Goal: Information Seeking & Learning: Learn about a topic

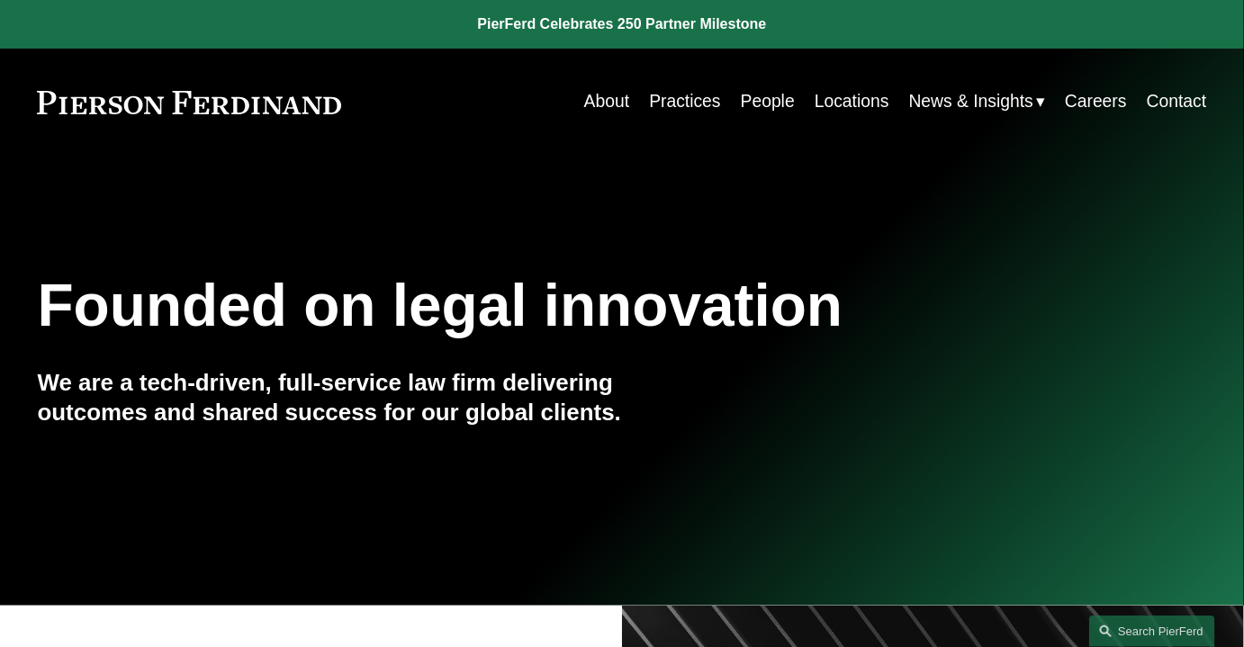
click at [765, 100] on link "People" at bounding box center [768, 102] width 54 height 35
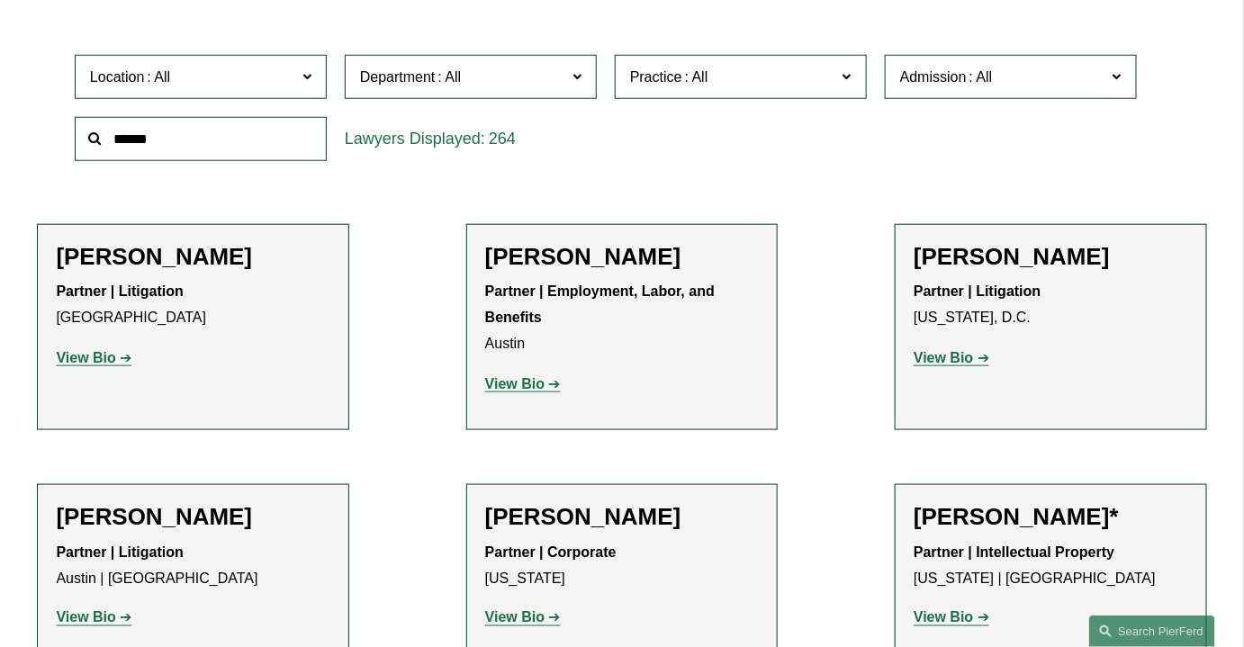
scroll to position [510, 0]
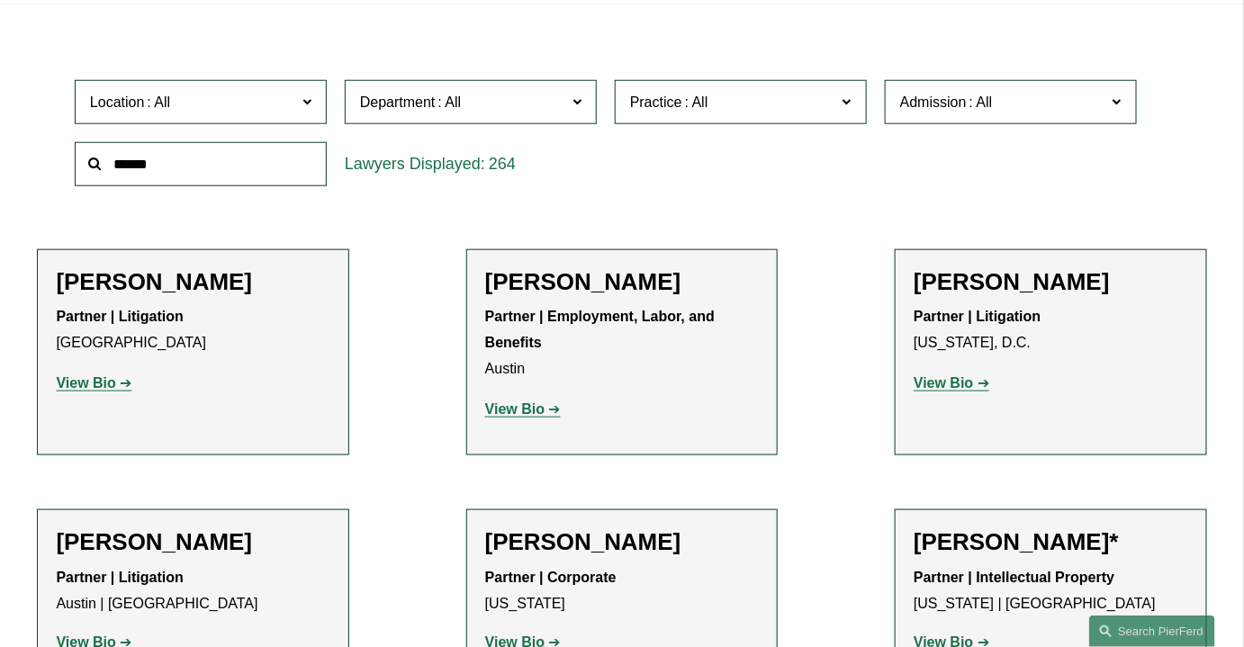
click at [787, 108] on span "Practice" at bounding box center [733, 102] width 206 height 24
click at [0, 0] on link "Commercial Litigation" at bounding box center [0, 0] width 0 height 0
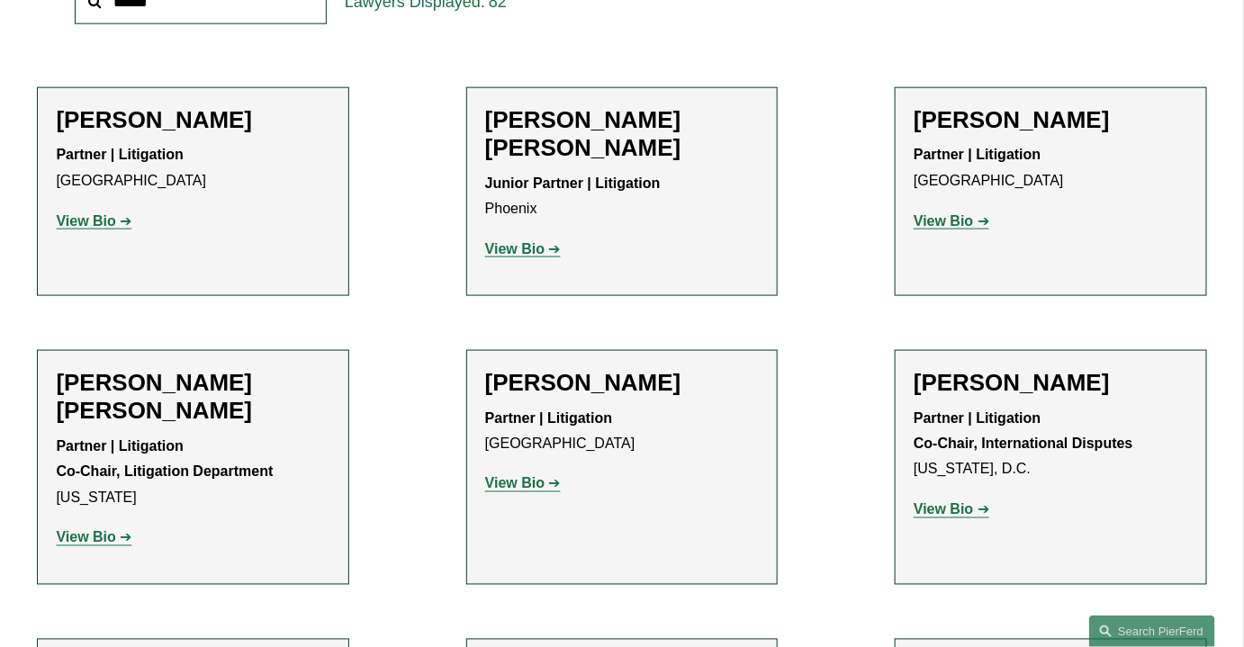
scroll to position [726, 0]
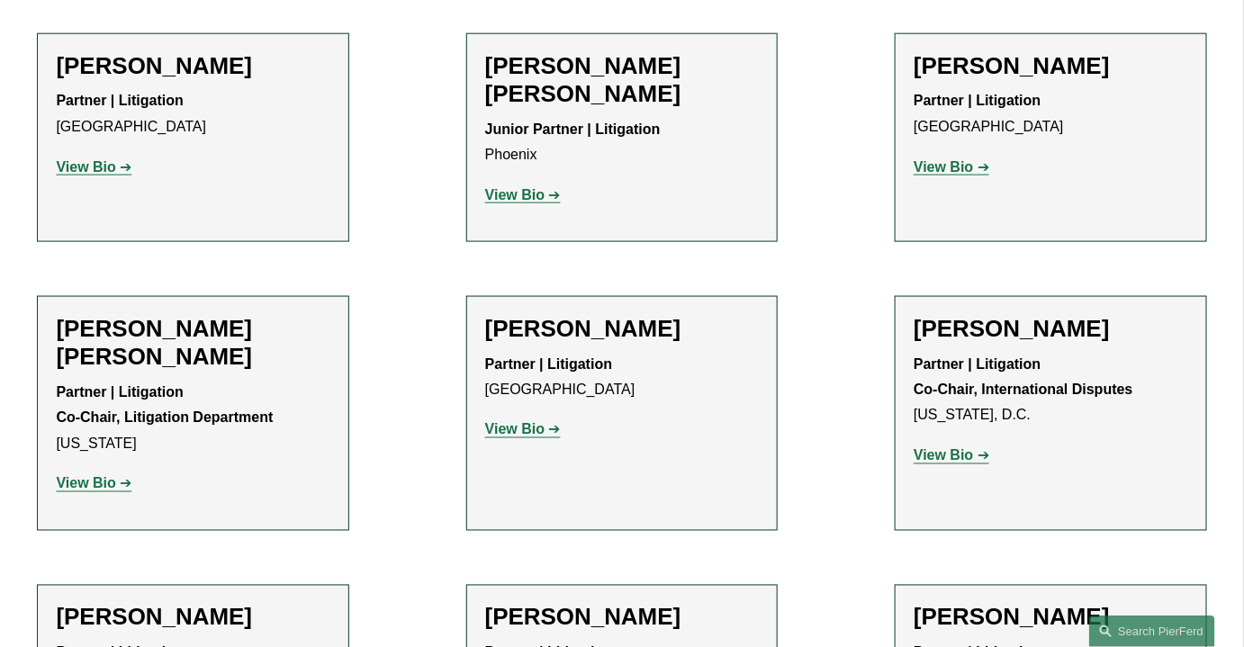
click at [537, 187] on strong "View Bio" at bounding box center [514, 194] width 59 height 15
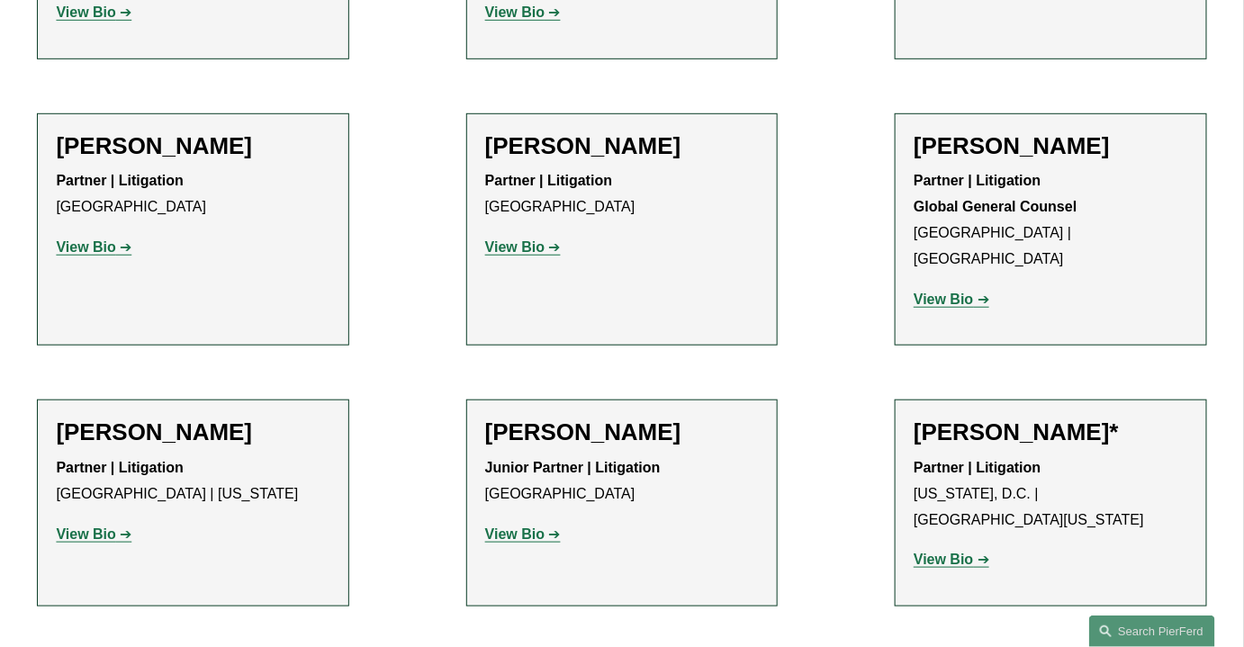
scroll to position [2659, 0]
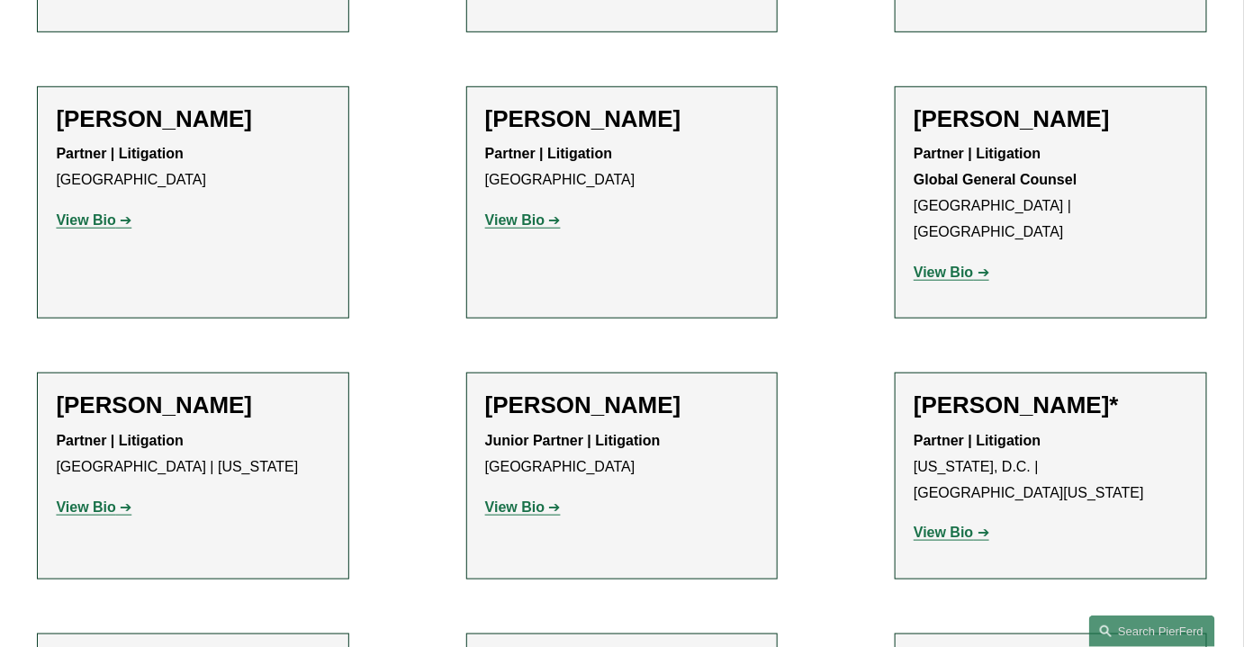
click at [524, 212] on strong "View Bio" at bounding box center [514, 219] width 59 height 15
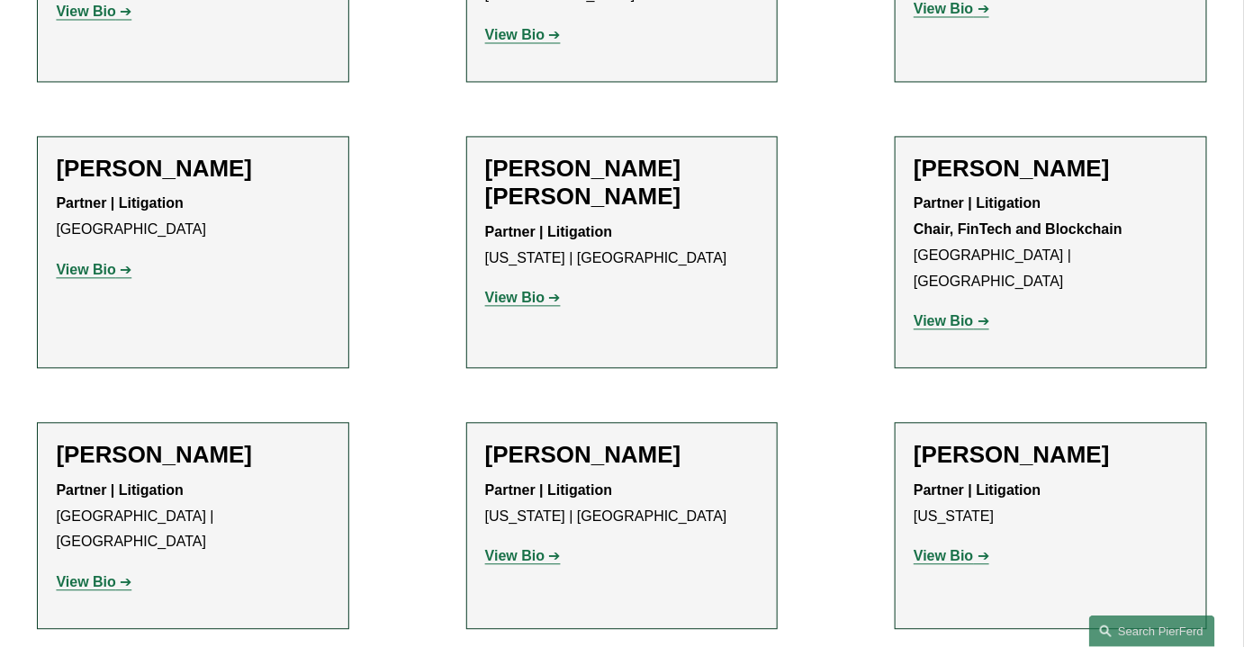
scroll to position [3452, 0]
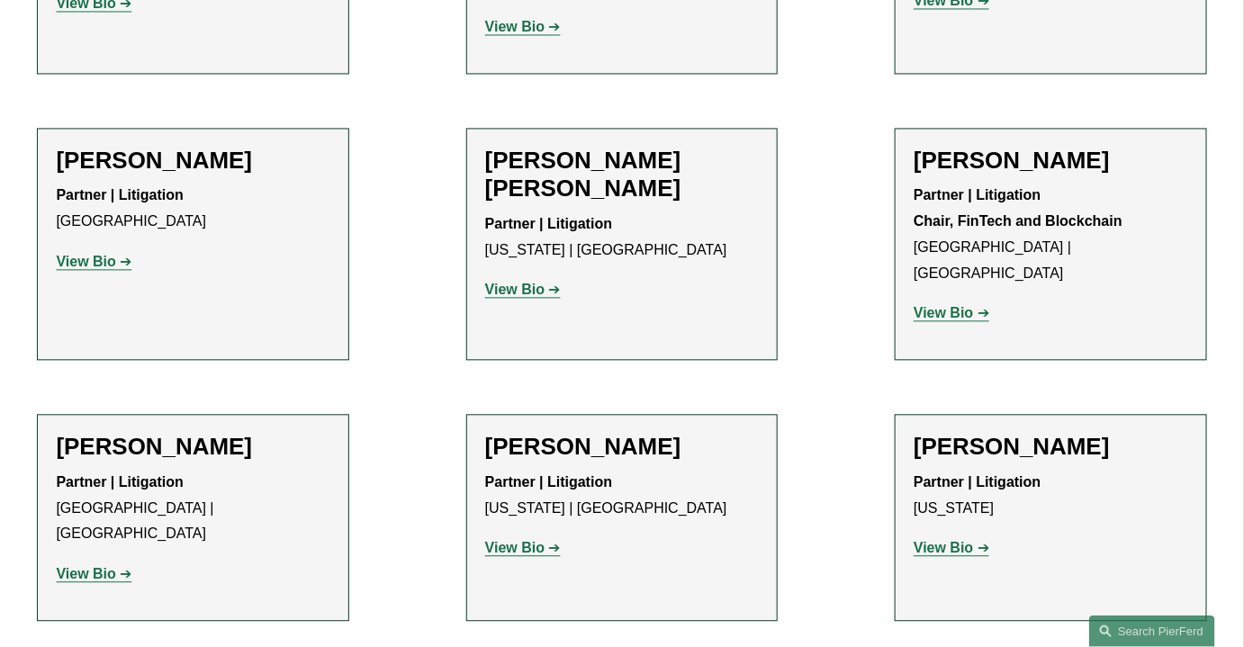
click at [977, 540] on link "View Bio" at bounding box center [952, 547] width 76 height 15
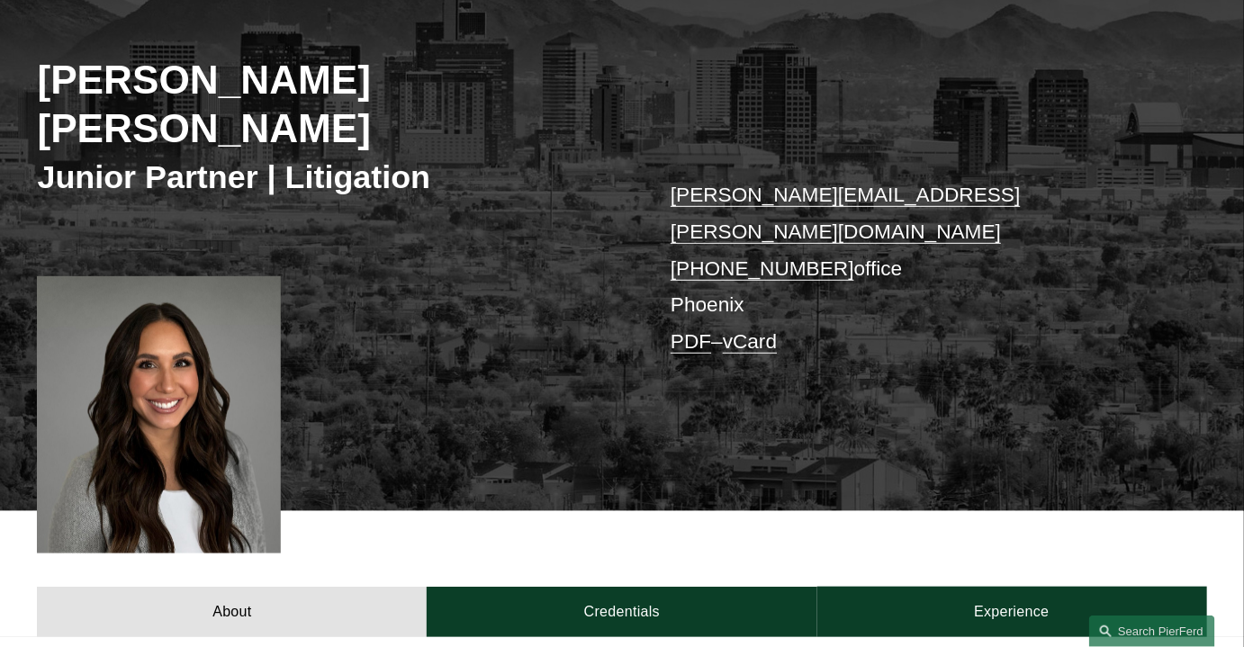
scroll to position [245, 0]
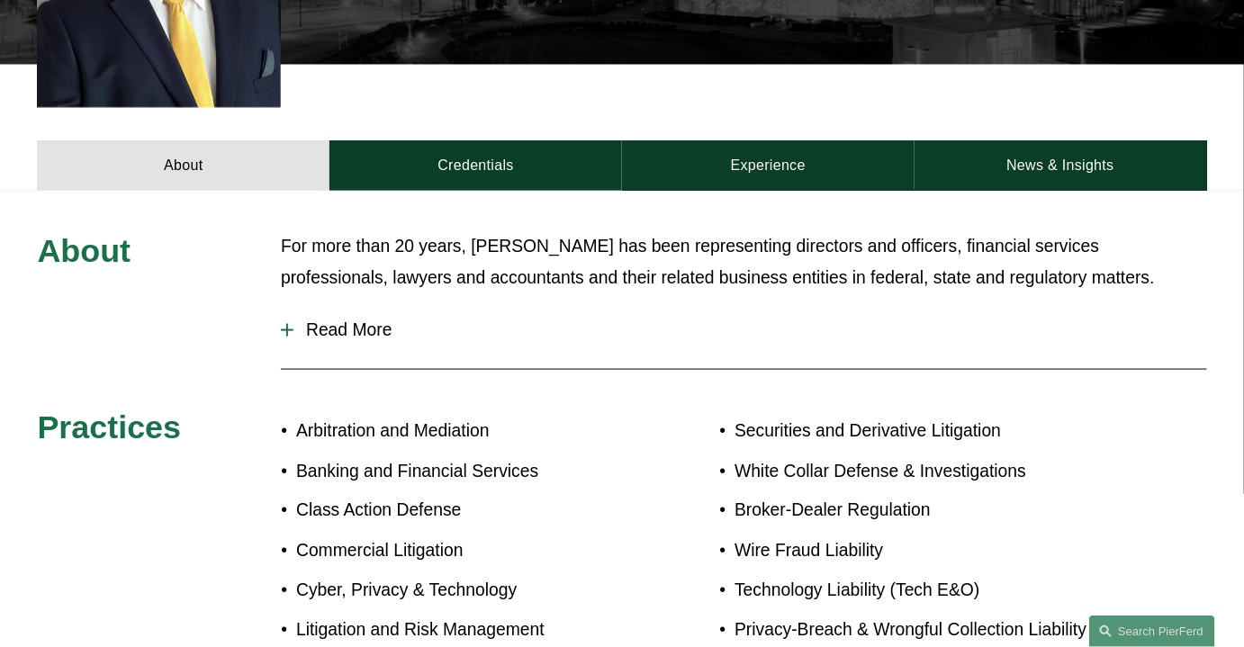
scroll to position [636, 0]
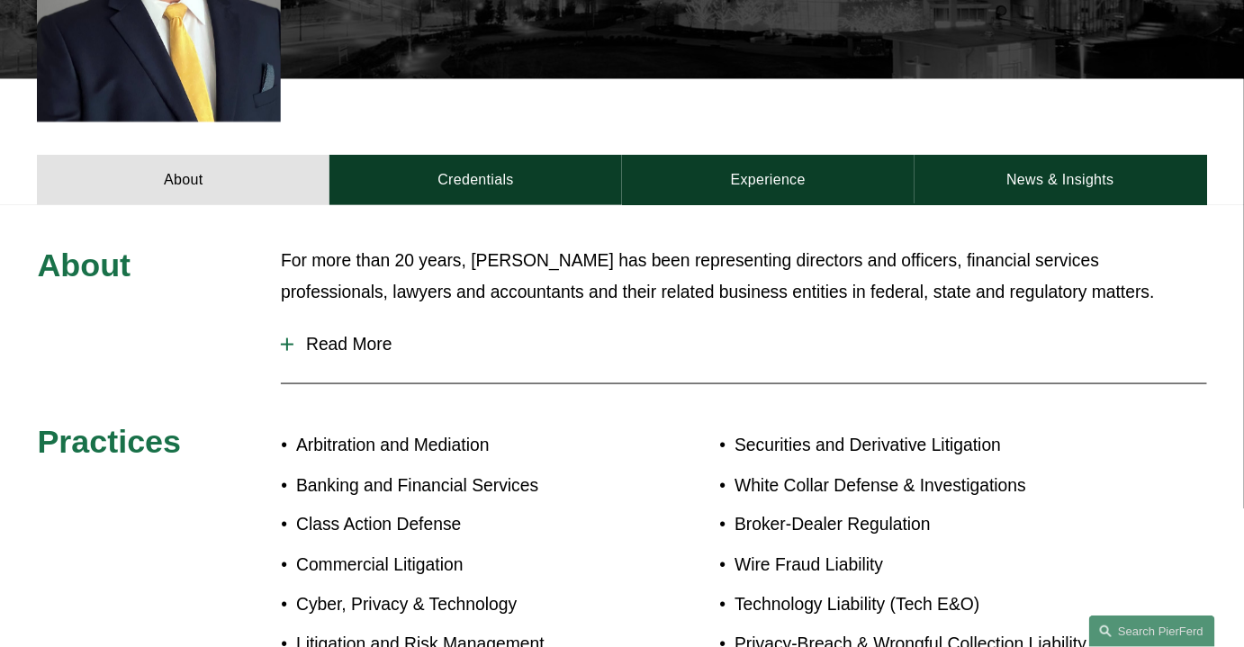
click at [365, 335] on span "Read More" at bounding box center [749, 345] width 913 height 20
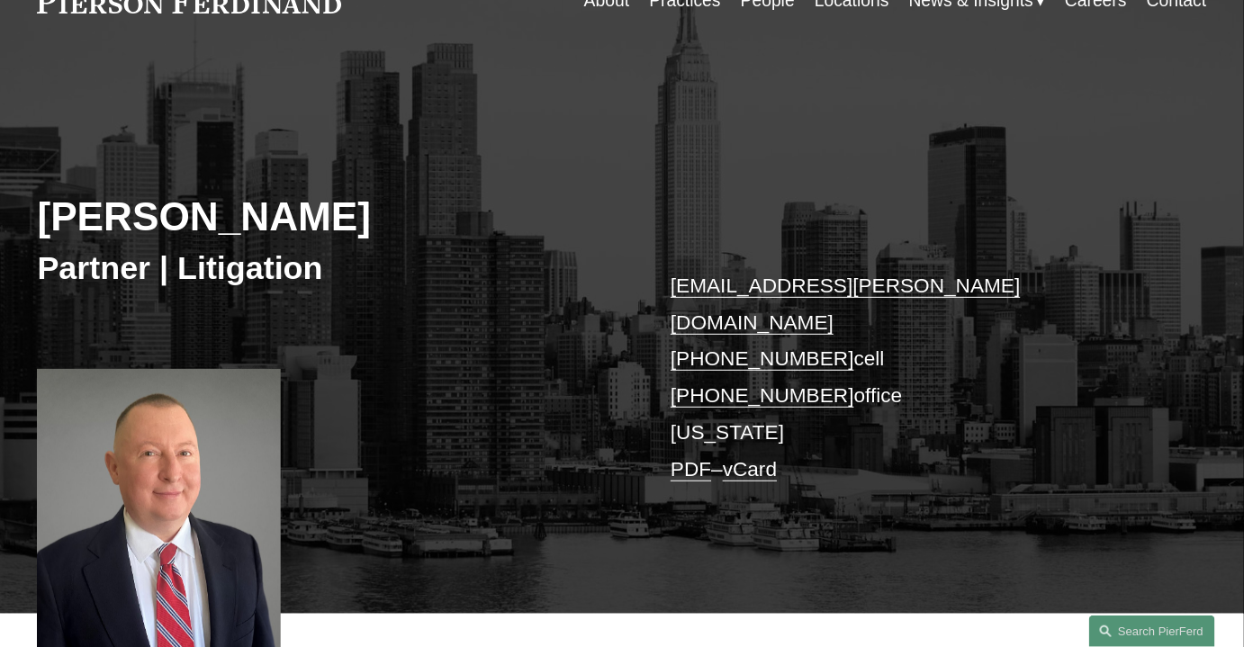
scroll to position [94, 0]
